Goal: Navigation & Orientation: Find specific page/section

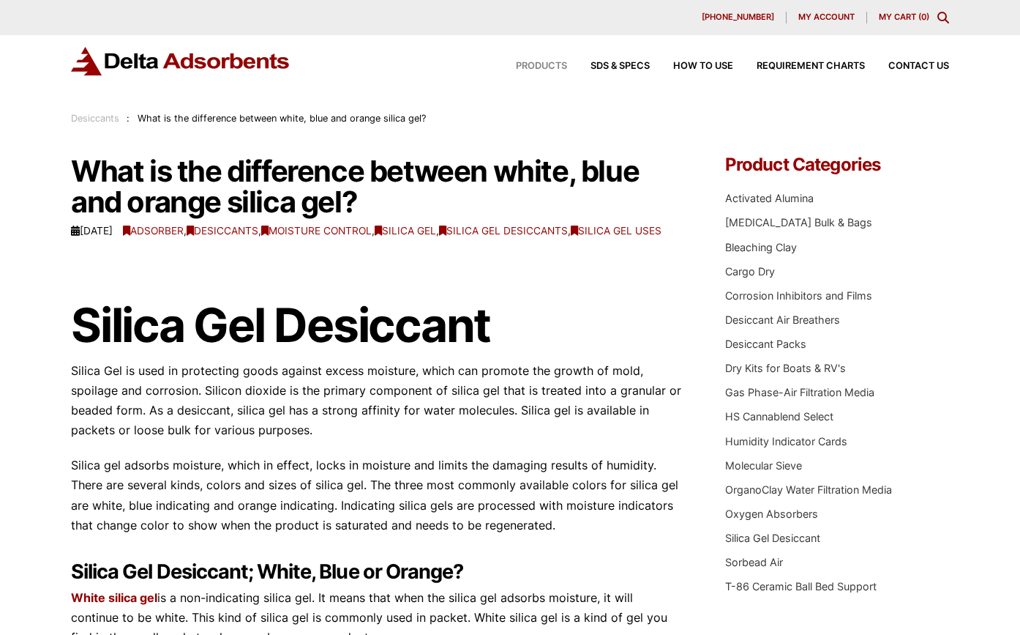
click at [550, 64] on span "Products" at bounding box center [541, 66] width 51 height 10
click at [775, 342] on link "Desiccant Packs" at bounding box center [765, 343] width 81 height 12
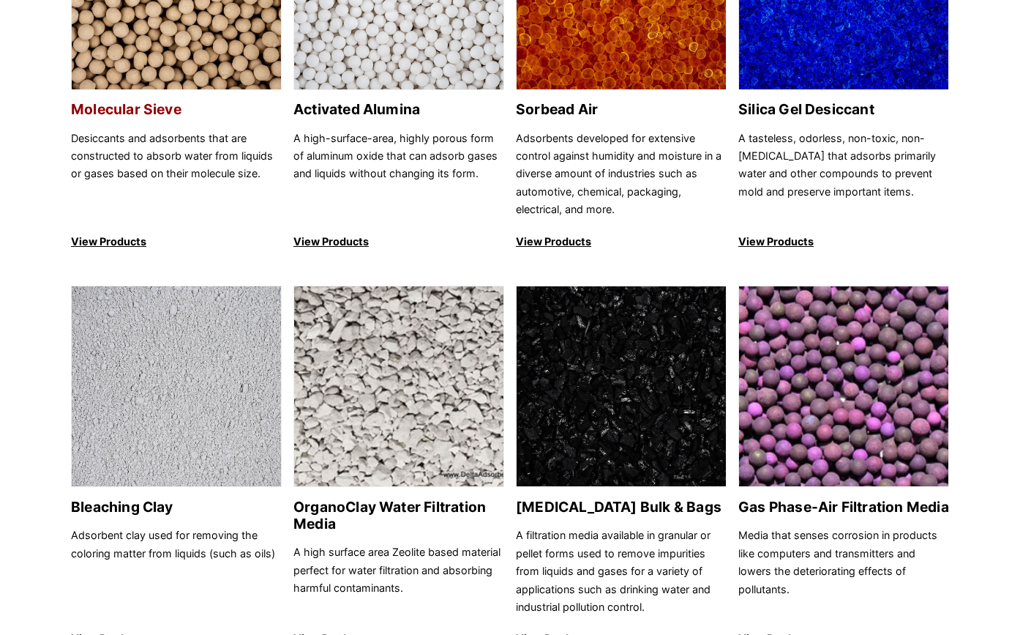
scroll to position [299, 0]
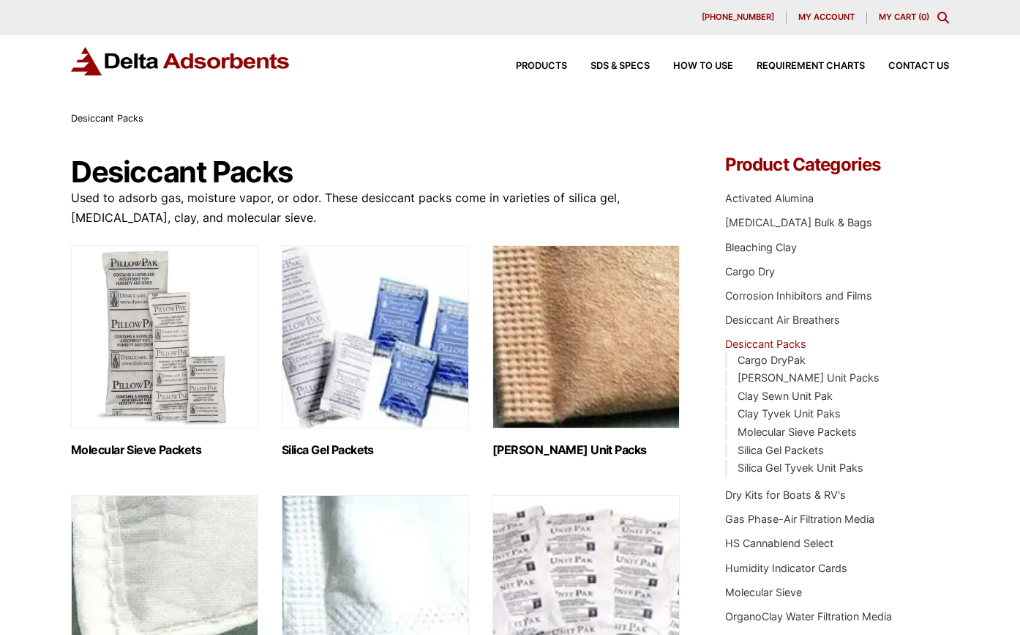
click at [382, 325] on img "Visit product category Silica Gel Packets" at bounding box center [375, 336] width 187 height 183
